Goal: Find specific page/section: Find specific page/section

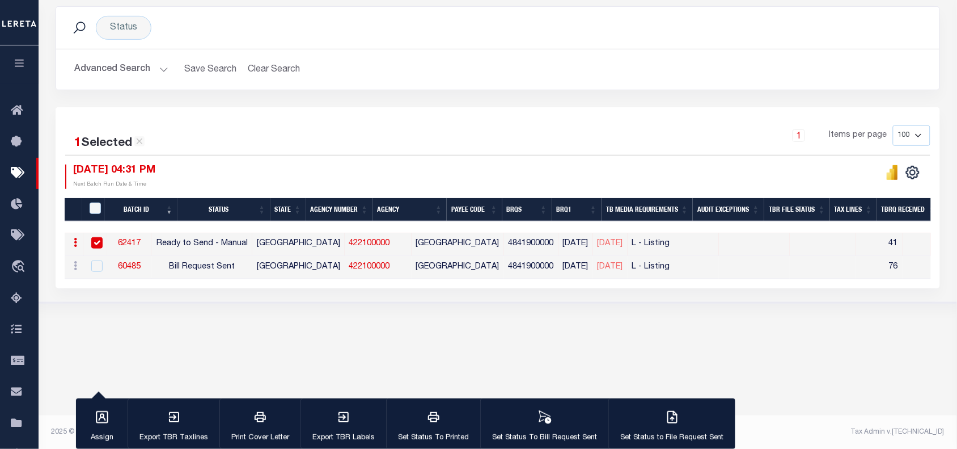
scroll to position [152, 0]
click at [352, 247] on link "422100000" at bounding box center [369, 243] width 41 height 8
checkbox input "false"
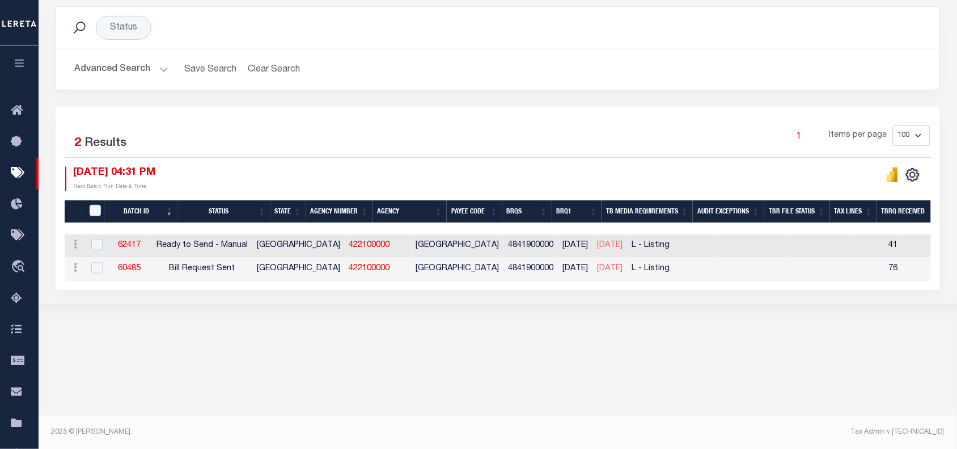
click at [687, 332] on div "Tax Bill Request Batch ACTIVE ARCHIVE HISTORY Search" at bounding box center [498, 116] width 919 height 446
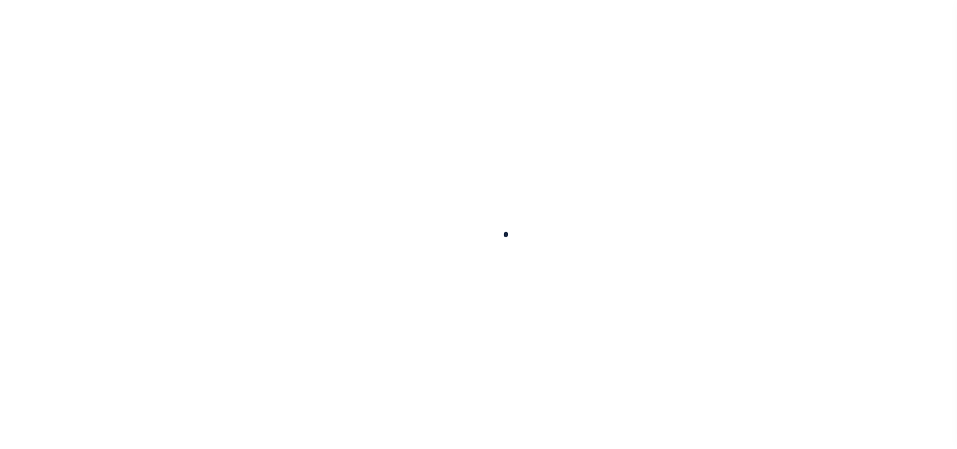
select select
checkbox input "false"
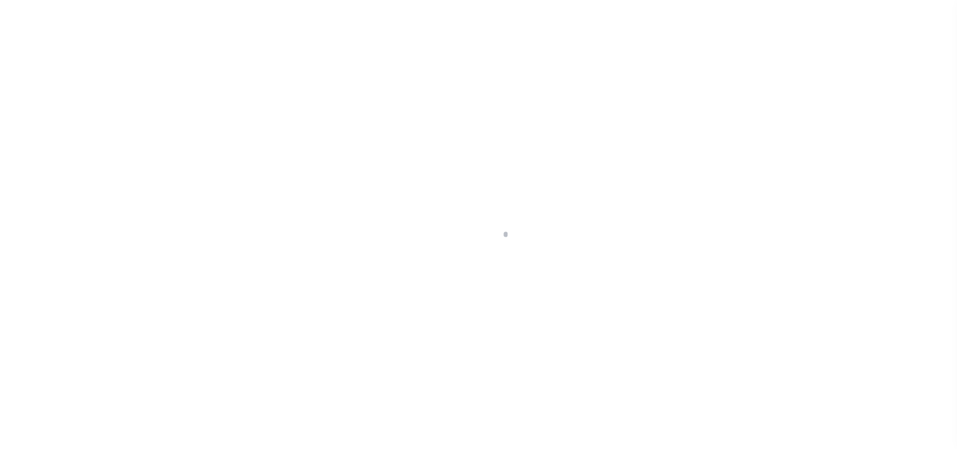
checkbox input "false"
type input "4841900000"
